Goal: Subscribe to service/newsletter

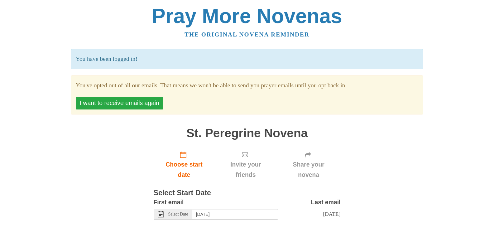
click at [122, 104] on button "I want to receive emails again" at bounding box center [120, 103] width 88 height 13
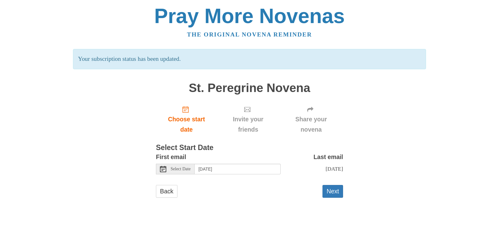
click at [171, 169] on span "Select Date" at bounding box center [181, 169] width 20 height 4
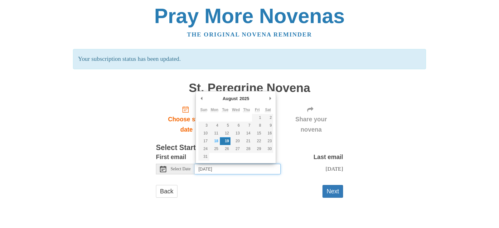
type input "Monday, August 18th"
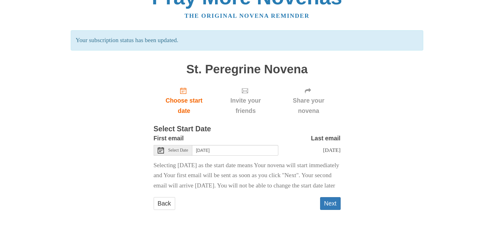
scroll to position [35, 0]
click at [329, 205] on button "Next" at bounding box center [330, 203] width 21 height 13
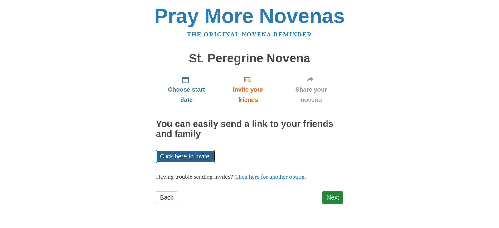
click at [187, 155] on link "Click here to invite." at bounding box center [185, 156] width 59 height 13
